Goal: Transaction & Acquisition: Purchase product/service

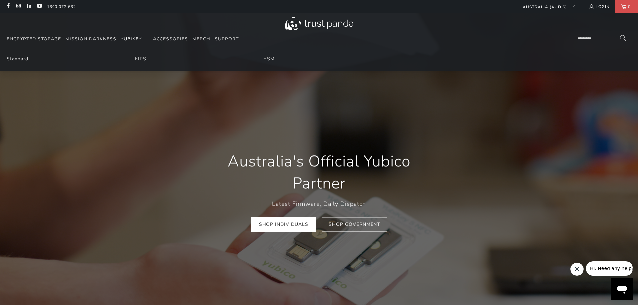
click at [142, 40] on span "YubiKey" at bounding box center [131, 39] width 21 height 6
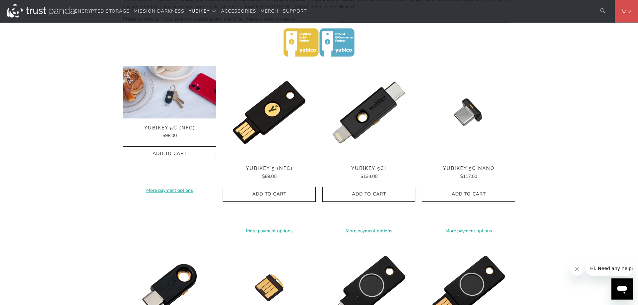
scroll to position [305, 0]
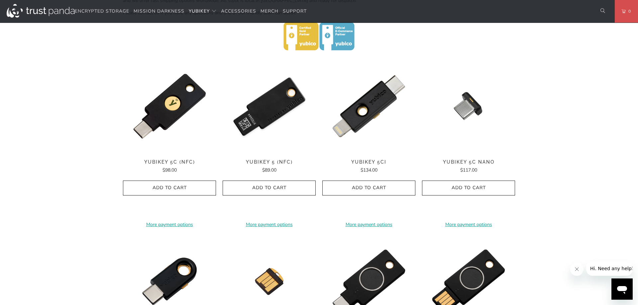
click at [280, 103] on img at bounding box center [269, 106] width 93 height 93
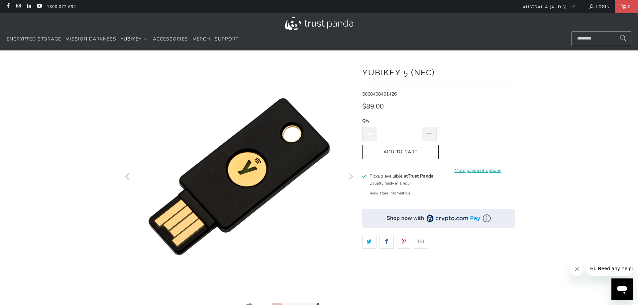
click at [43, 99] on div at bounding box center [319, 227] width 638 height 335
click at [61, 89] on div at bounding box center [319, 227] width 638 height 335
click at [125, 107] on icon "Previous" at bounding box center [128, 177] width 6 height 140
